Goal: Task Accomplishment & Management: Use online tool/utility

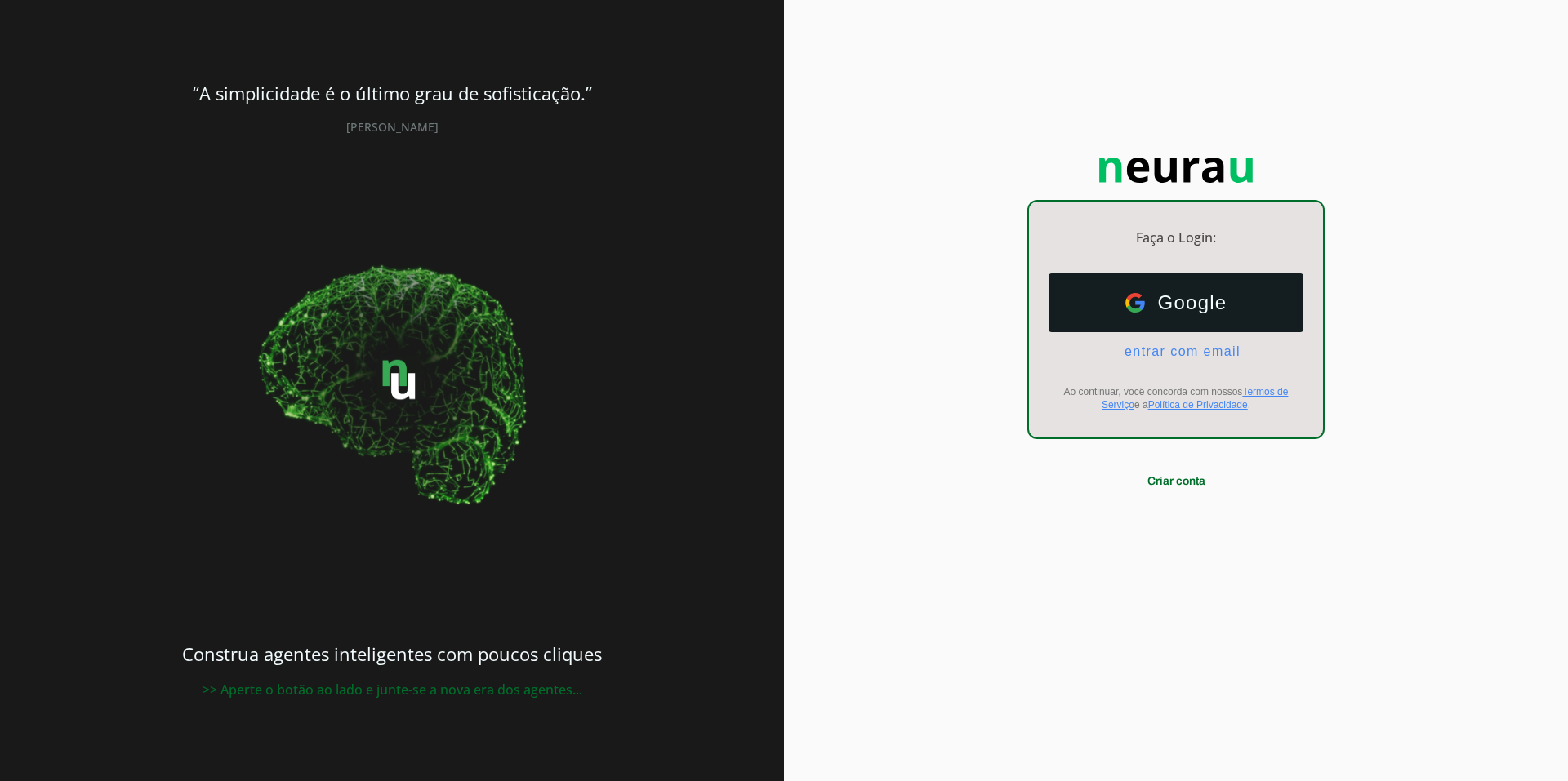
click at [1168, 348] on span "entrar com email" at bounding box center [1176, 351] width 129 height 15
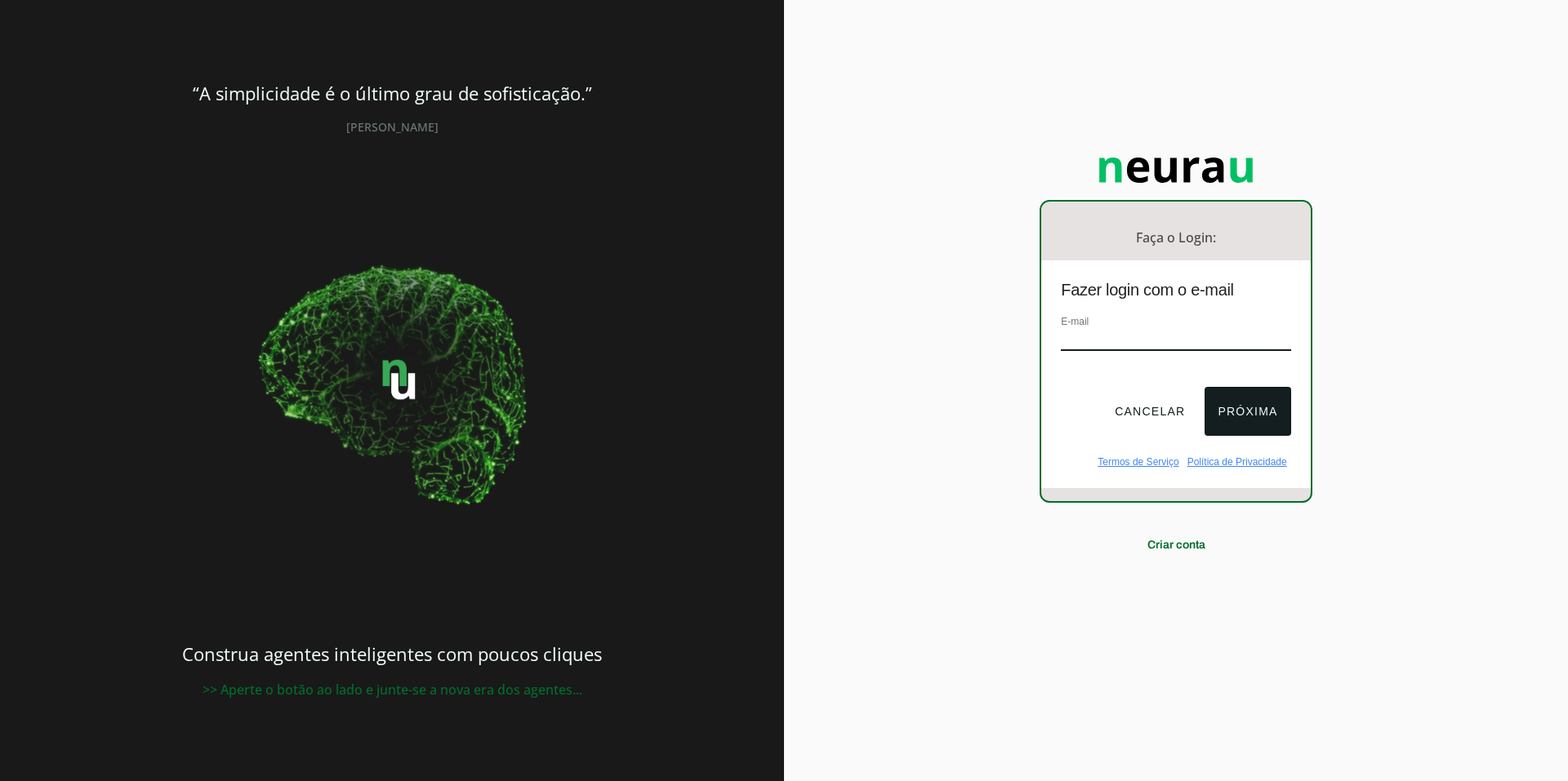
click at [1082, 338] on input "email" at bounding box center [1176, 340] width 229 height 22
paste input "centraldecruzeiros@gmail.com"
type input "centraldecruzeiros@gmail.com"
click at [1257, 421] on button "Próxima" at bounding box center [1248, 411] width 86 height 49
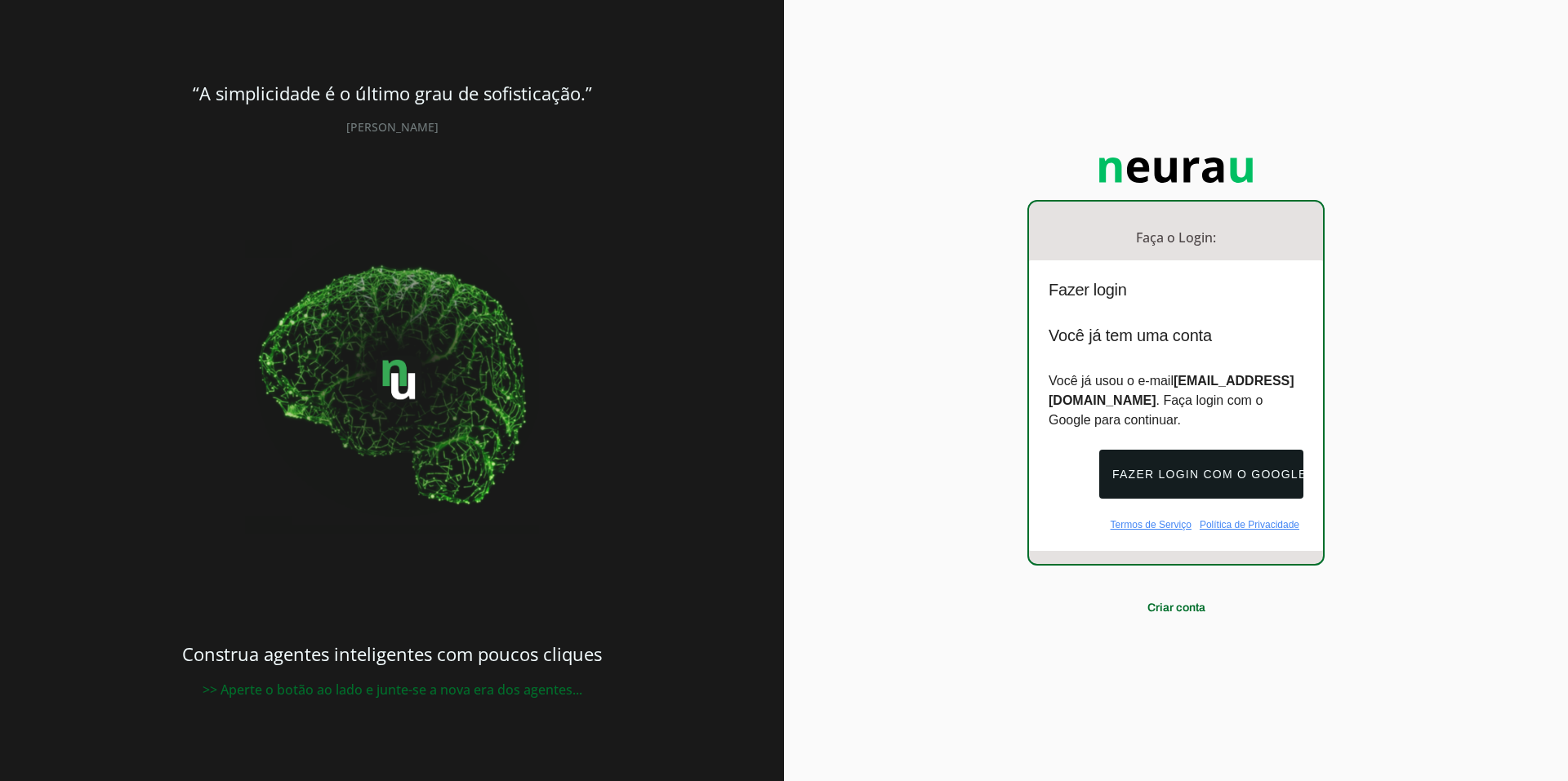
drag, startPoint x: 1187, startPoint y: 405, endPoint x: 1087, endPoint y: 392, distance: 100.8
click at [1083, 392] on strong "centraldecruzeiros@gmail.com" at bounding box center [1171, 390] width 246 height 33
click at [1222, 412] on p "Você já usou o e-mail centraldecruzeiros@gmail.com . Faça login com o Google pa…" at bounding box center [1176, 401] width 255 height 58
drag, startPoint x: 1091, startPoint y: 347, endPoint x: 1200, endPoint y: 357, distance: 109.5
click at [1196, 355] on div "Você já tem uma conta Você já usou o e-mail centraldecruzeiros@gmail.com . Faça…" at bounding box center [1176, 378] width 294 height 105
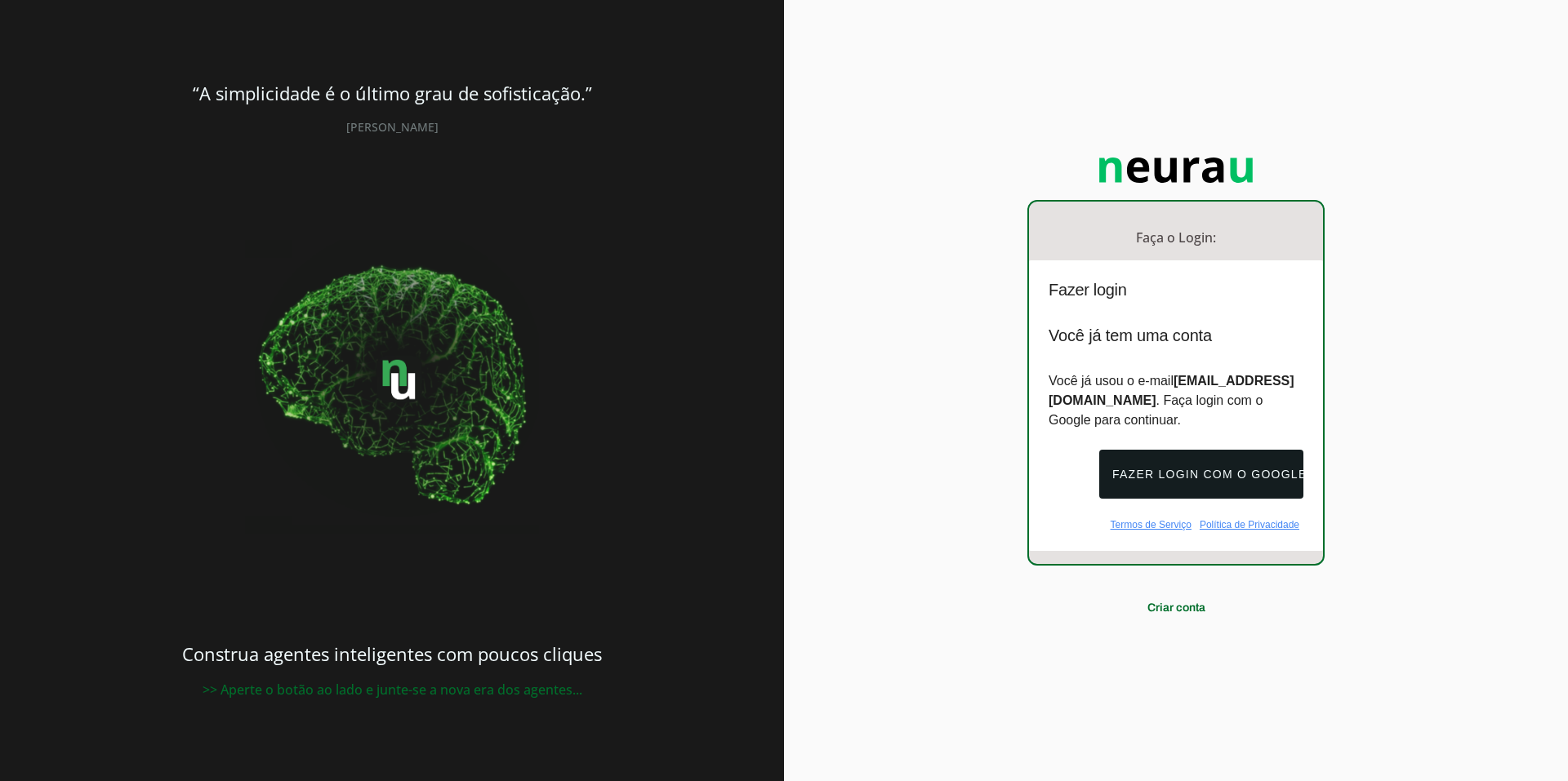
click at [1022, 475] on div "Faça o Login: dashboard Ir para o dashboard Fazer login Você já tem uma conta V…" at bounding box center [1176, 390] width 784 height 781
click at [1228, 485] on button "Fazer login com o Google" at bounding box center [1201, 474] width 204 height 49
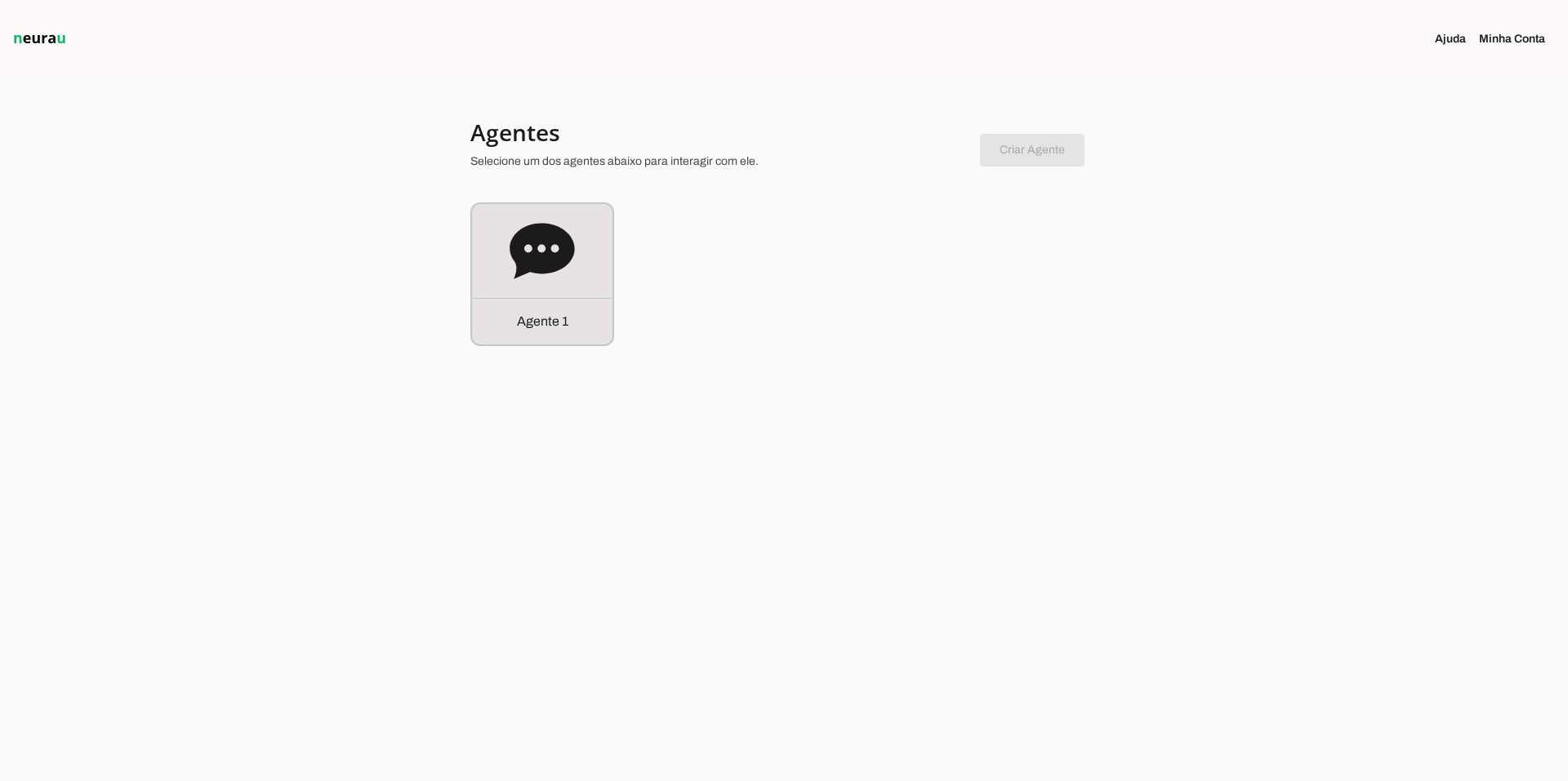
click at [610, 456] on div at bounding box center [784, 390] width 1568 height 781
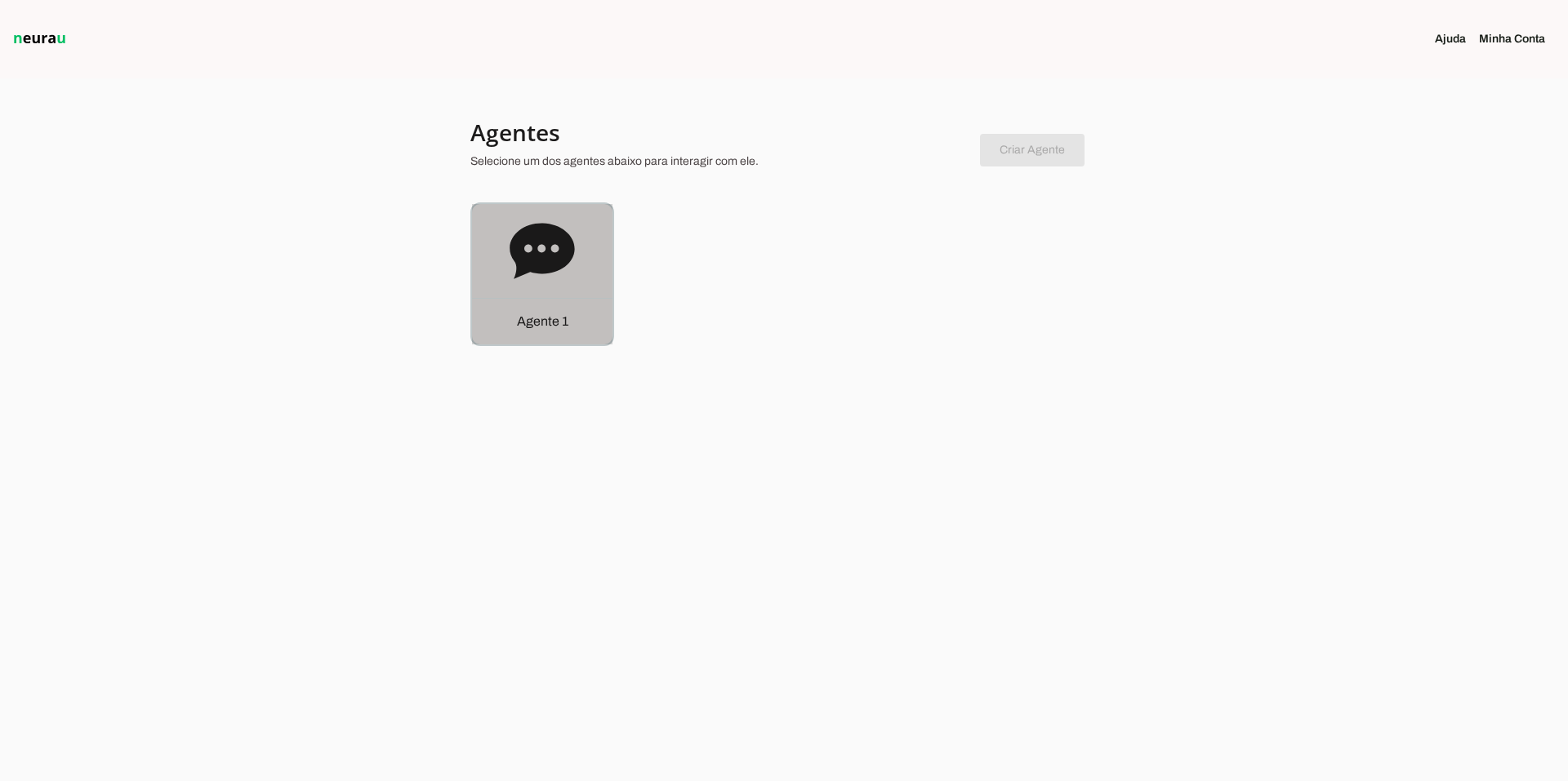
click at [522, 219] on icon at bounding box center [543, 251] width 65 height 65
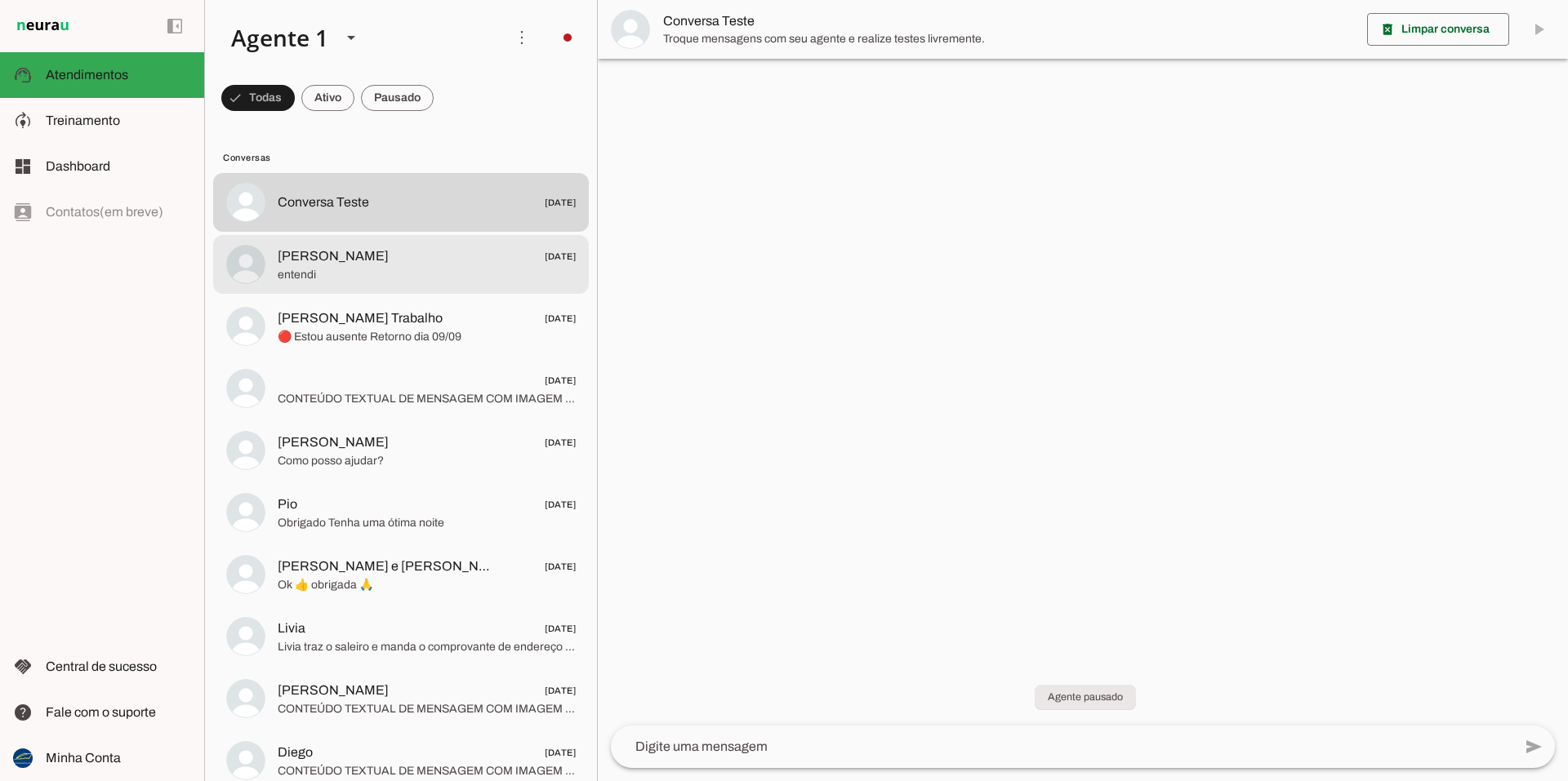
click at [380, 267] on span "entendi" at bounding box center [426, 275] width 298 height 16
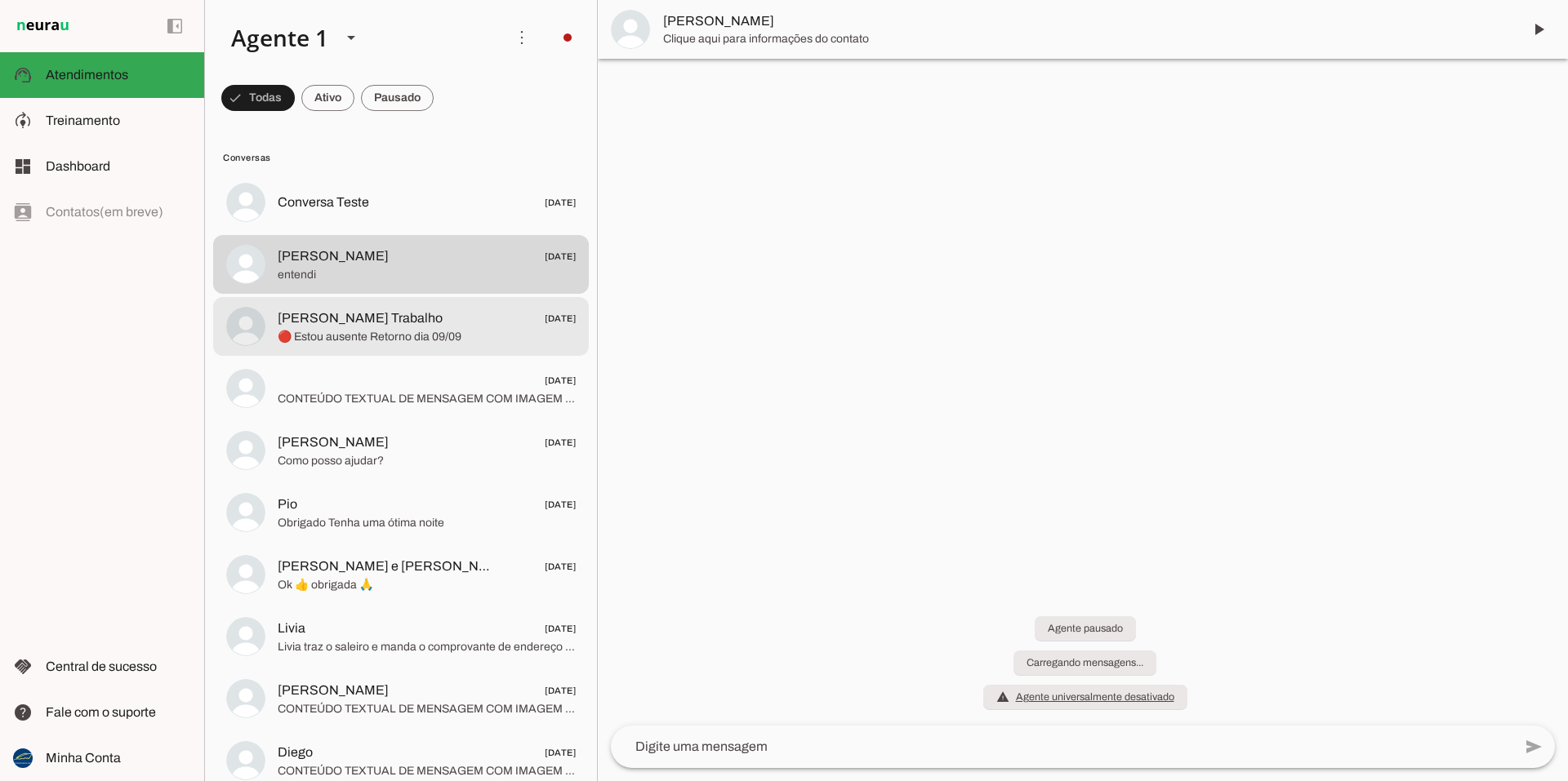
click at [422, 329] on span "🔴 Estou ausente Retorno dia 09/09" at bounding box center [426, 336] width 298 height 16
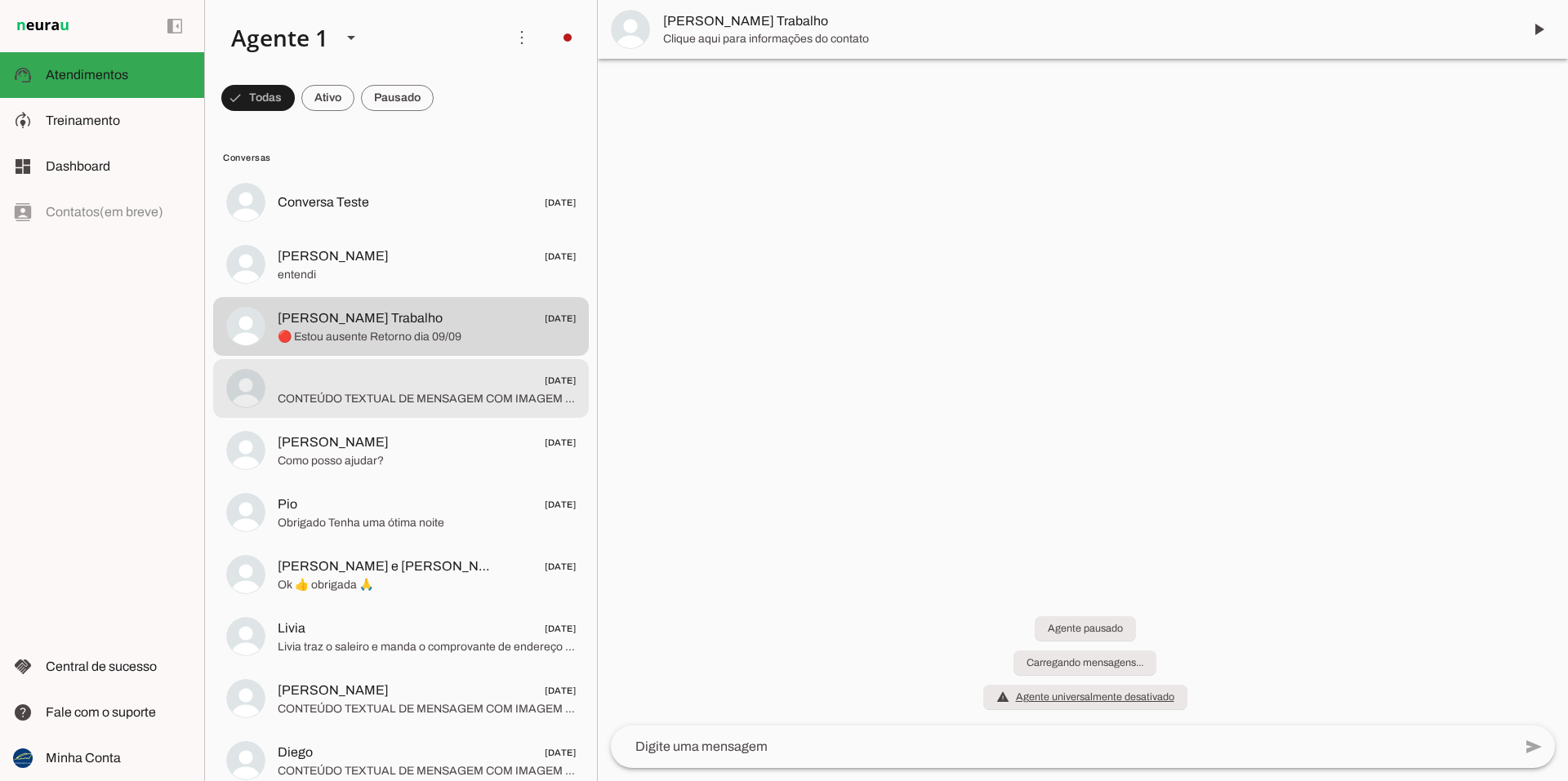
click at [404, 390] on div at bounding box center [426, 389] width 298 height 40
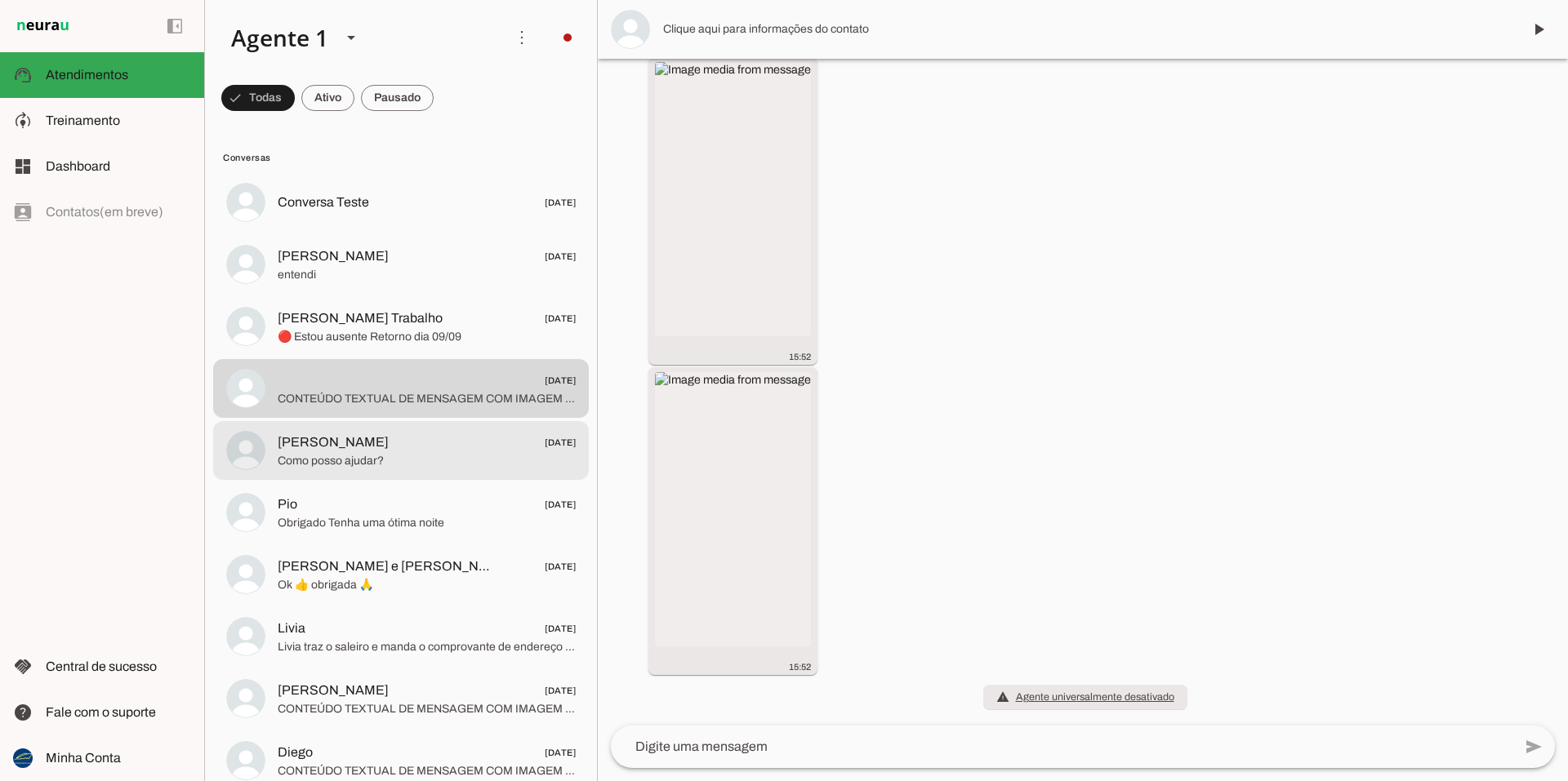
click at [393, 462] on span "Como posso ajudar?" at bounding box center [426, 461] width 298 height 16
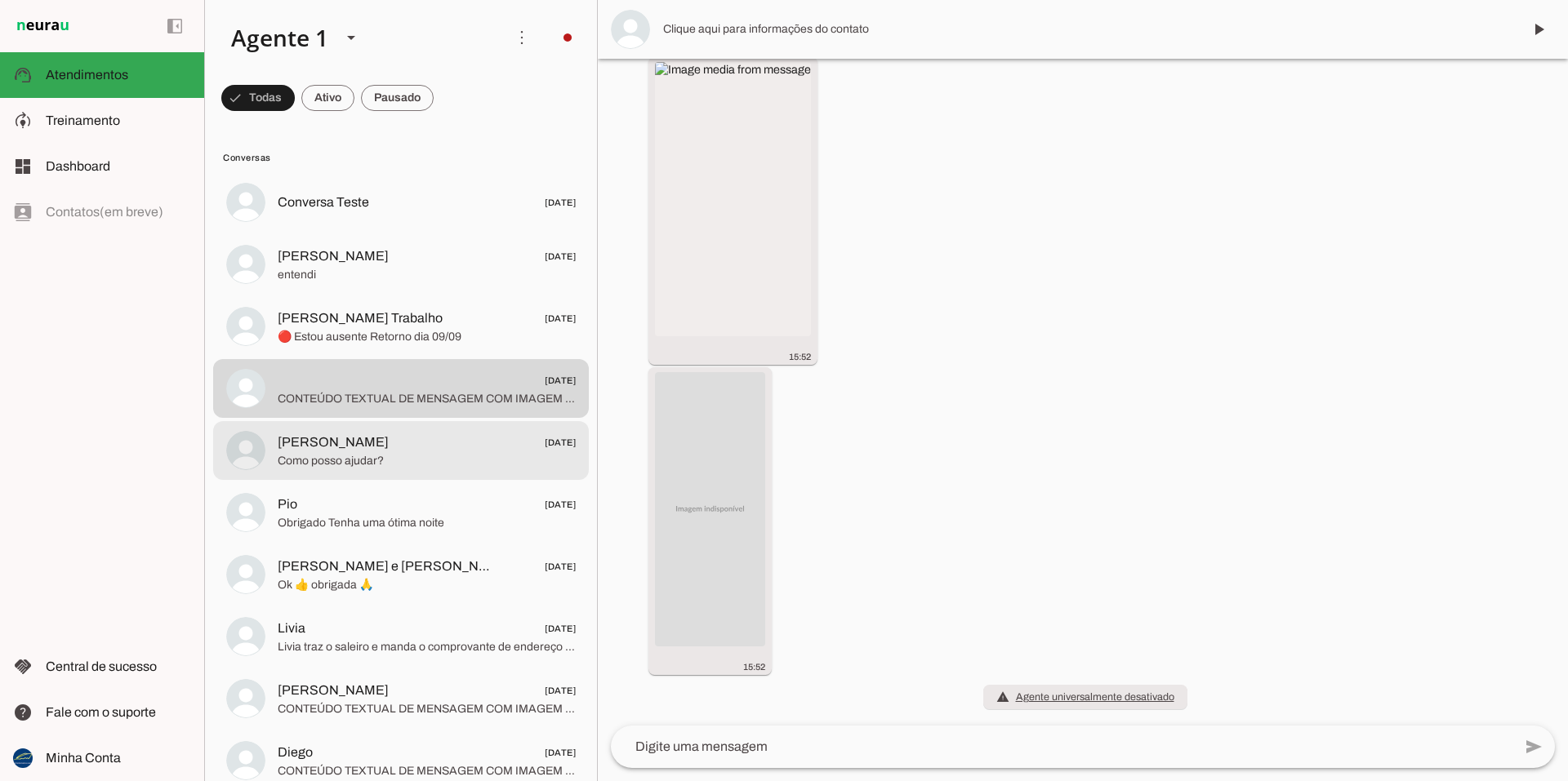
scroll to position [2031, 0]
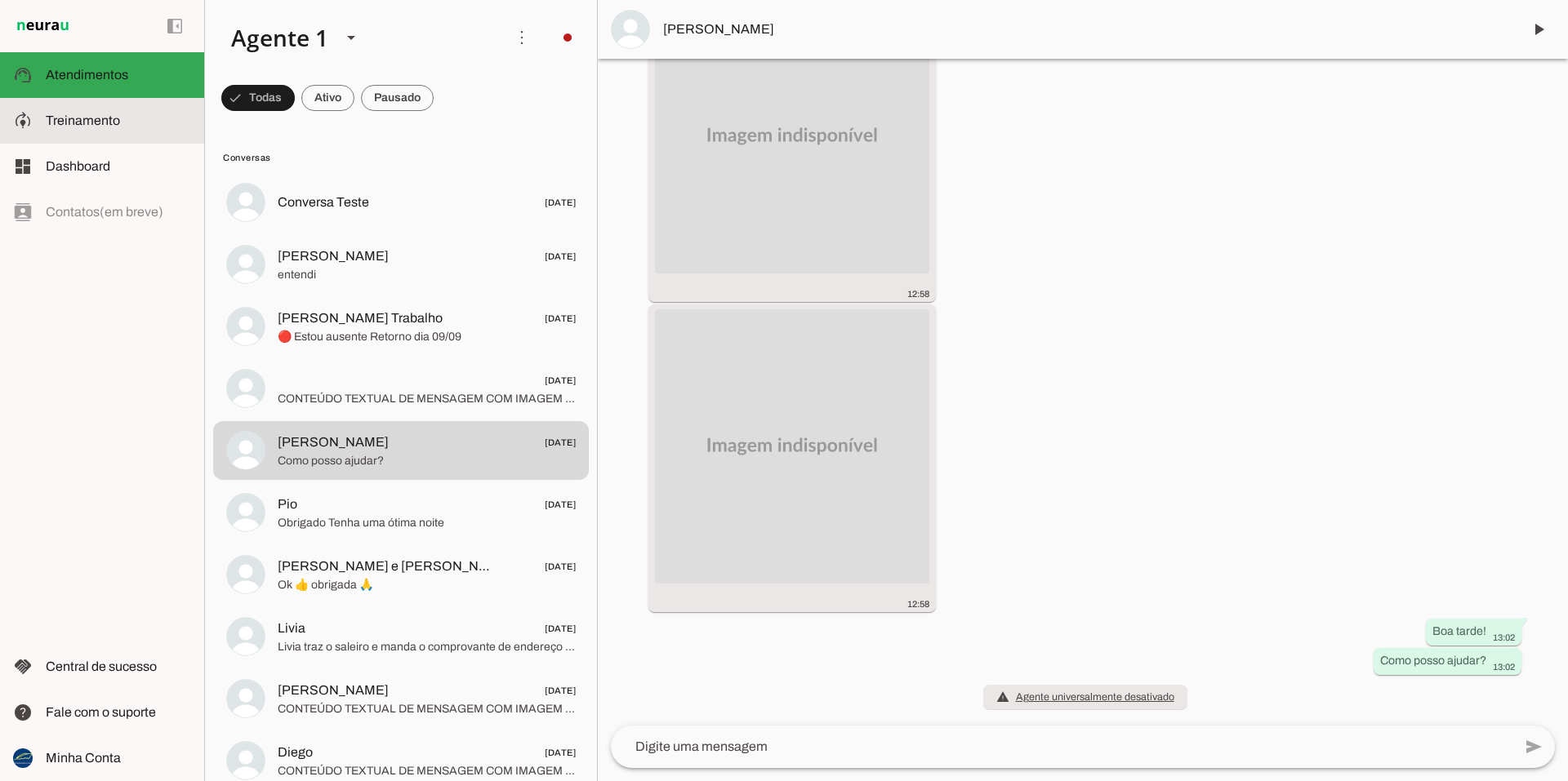
click at [110, 117] on span "Treinamento" at bounding box center [82, 120] width 75 height 14
